Goal: Check status: Check status

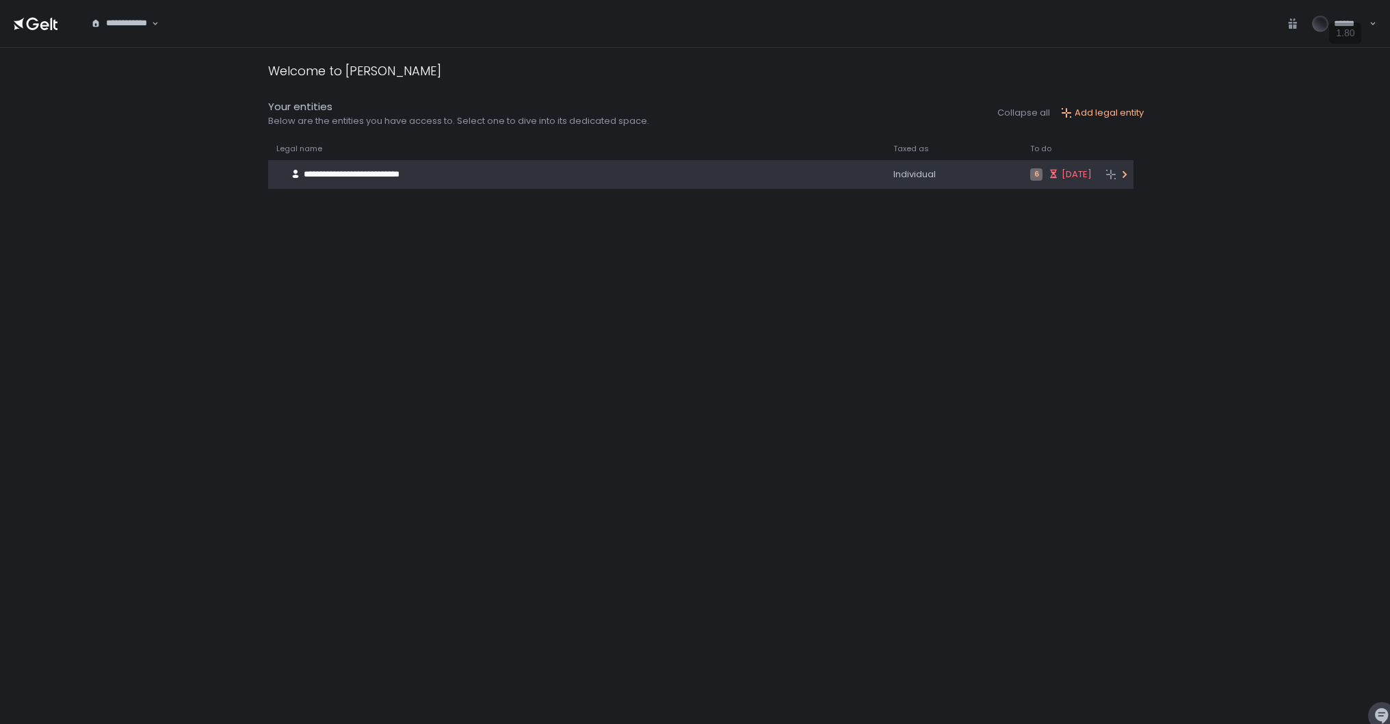
click at [615, 178] on div "**********" at bounding box center [558, 174] width 580 height 26
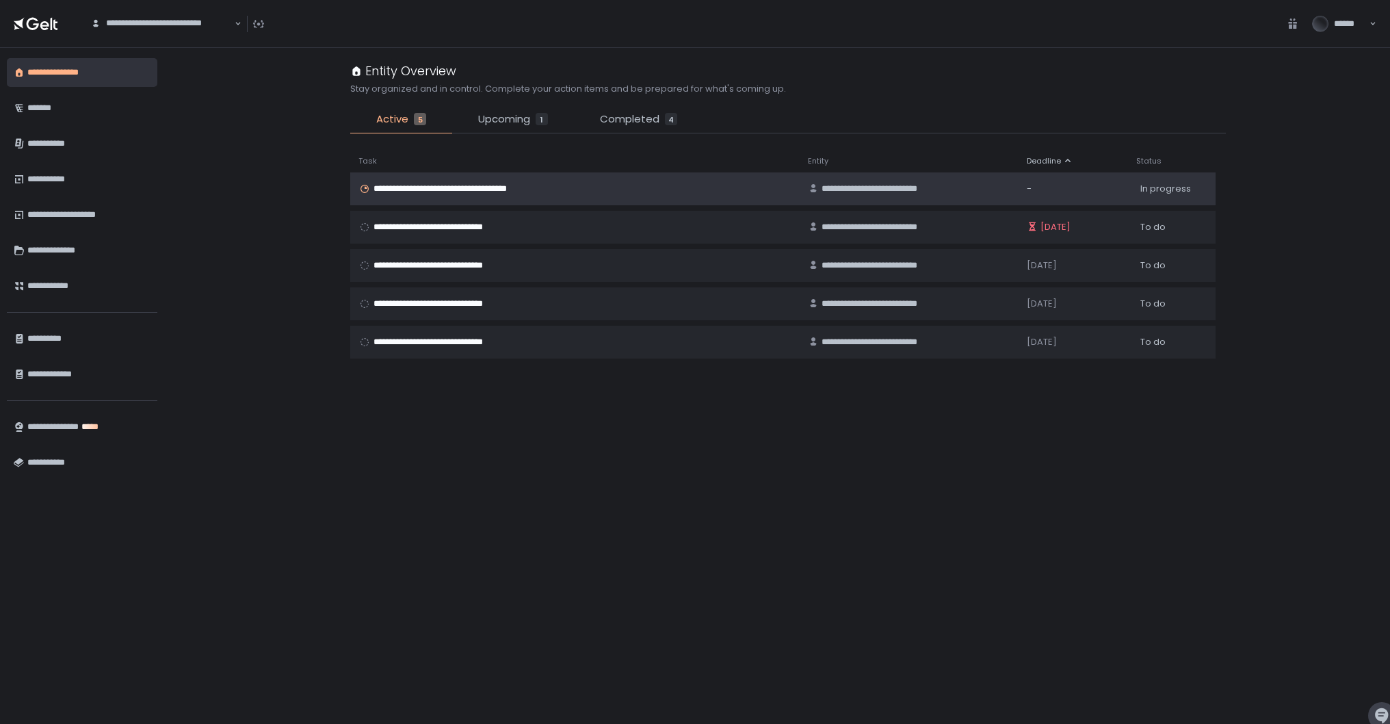
click at [507, 186] on span "**********" at bounding box center [456, 189] width 167 height 12
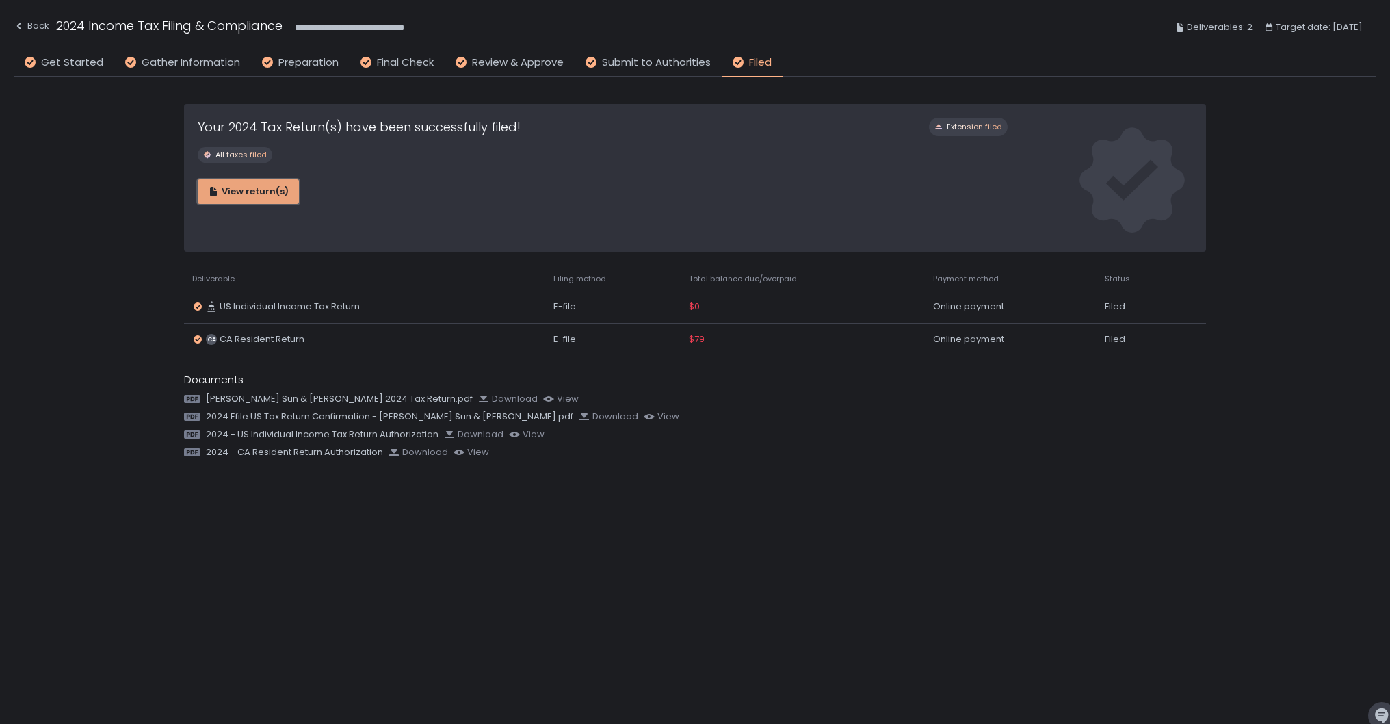
click at [268, 196] on div "View return(s)" at bounding box center [248, 191] width 81 height 12
